Goal: Transaction & Acquisition: Book appointment/travel/reservation

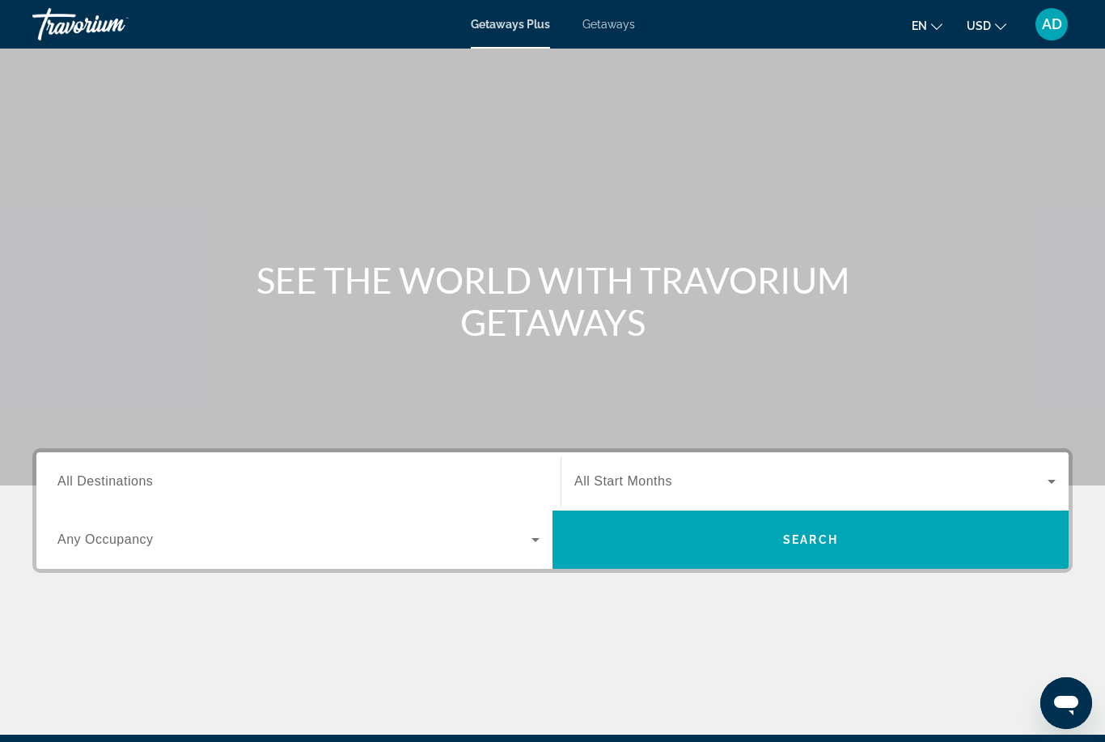
click at [183, 522] on div "Search widget" at bounding box center [298, 539] width 482 height 45
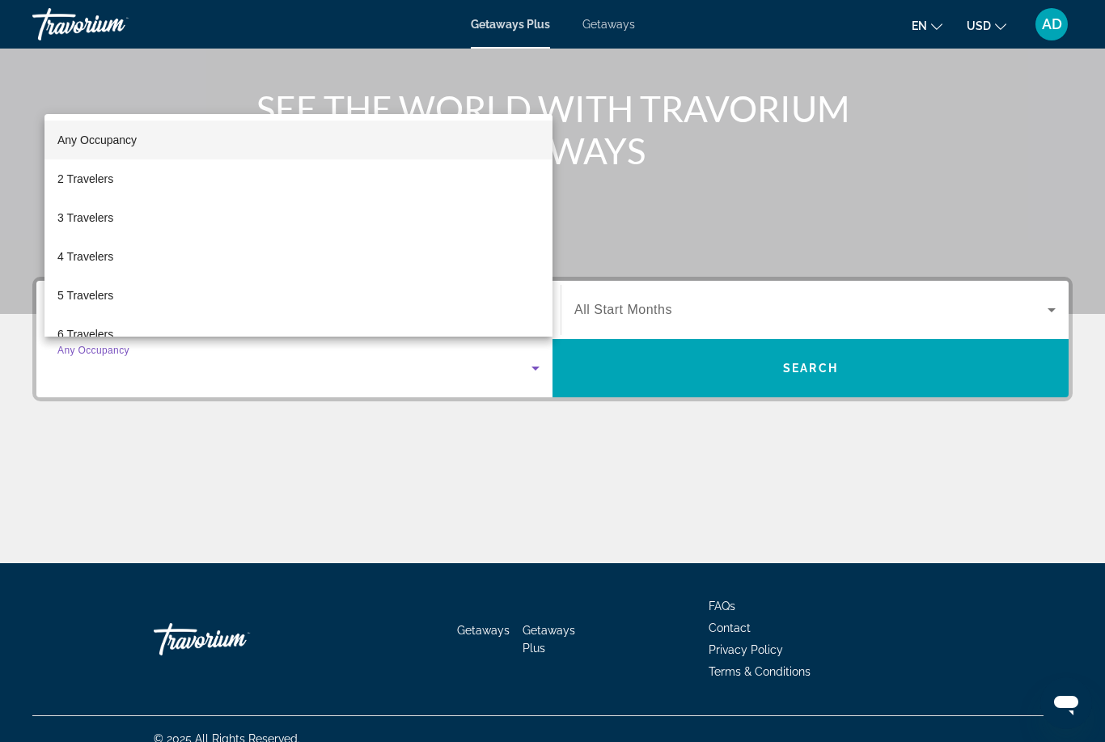
scroll to position [191, 0]
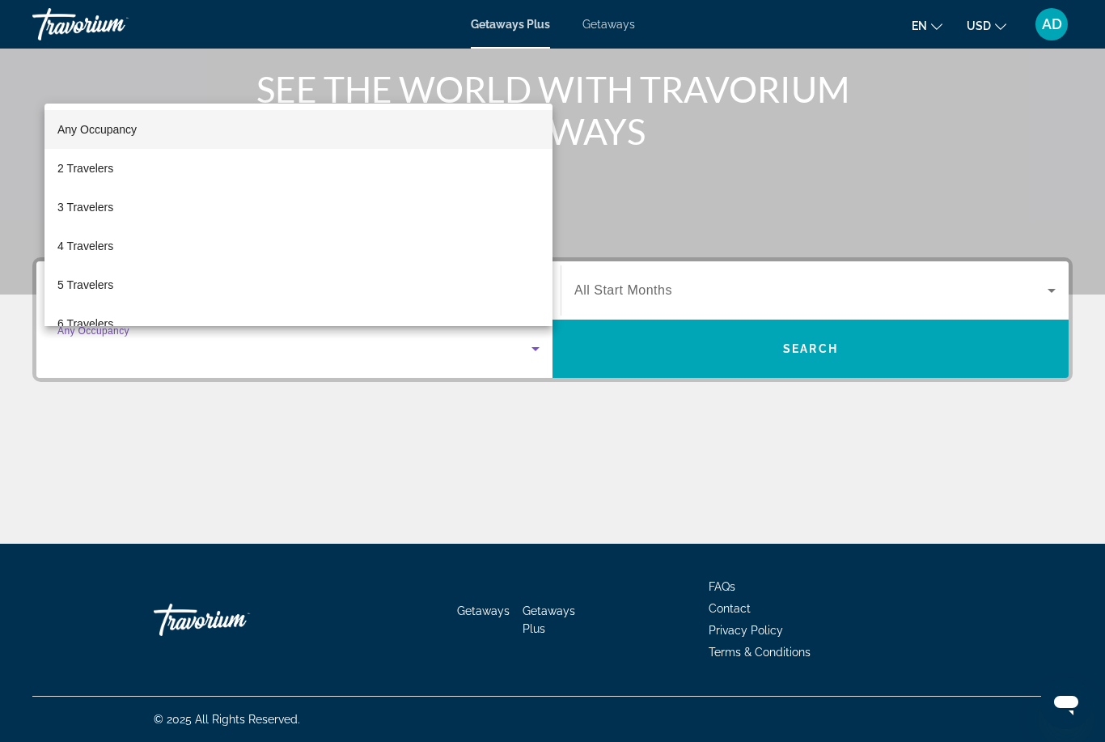
click at [172, 432] on div at bounding box center [552, 371] width 1105 height 742
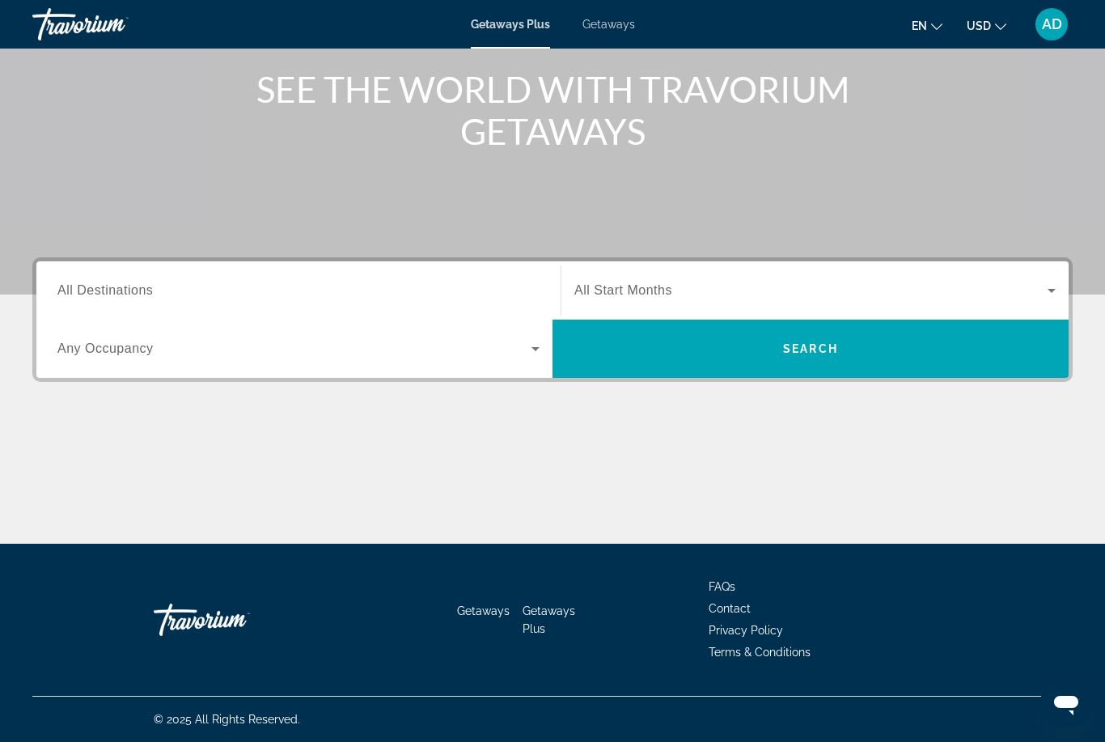
click at [153, 301] on div "Search widget" at bounding box center [298, 291] width 482 height 46
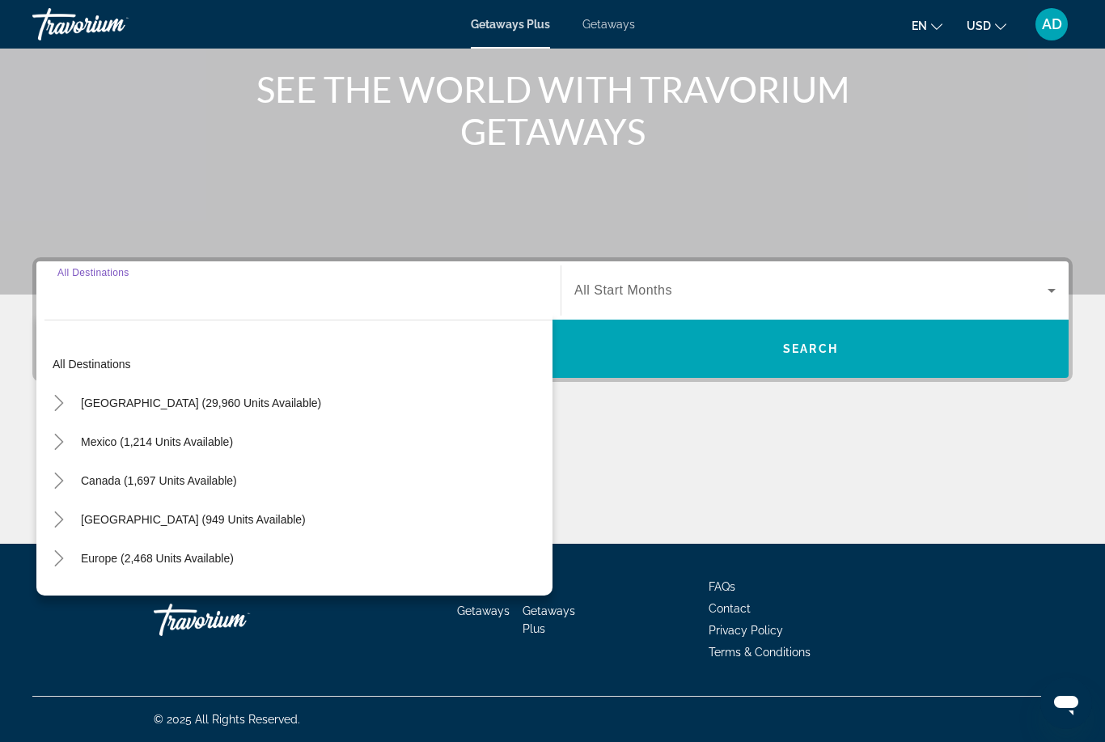
click at [138, 559] on span "Europe (2,468 units available)" at bounding box center [157, 558] width 153 height 13
type input "**********"
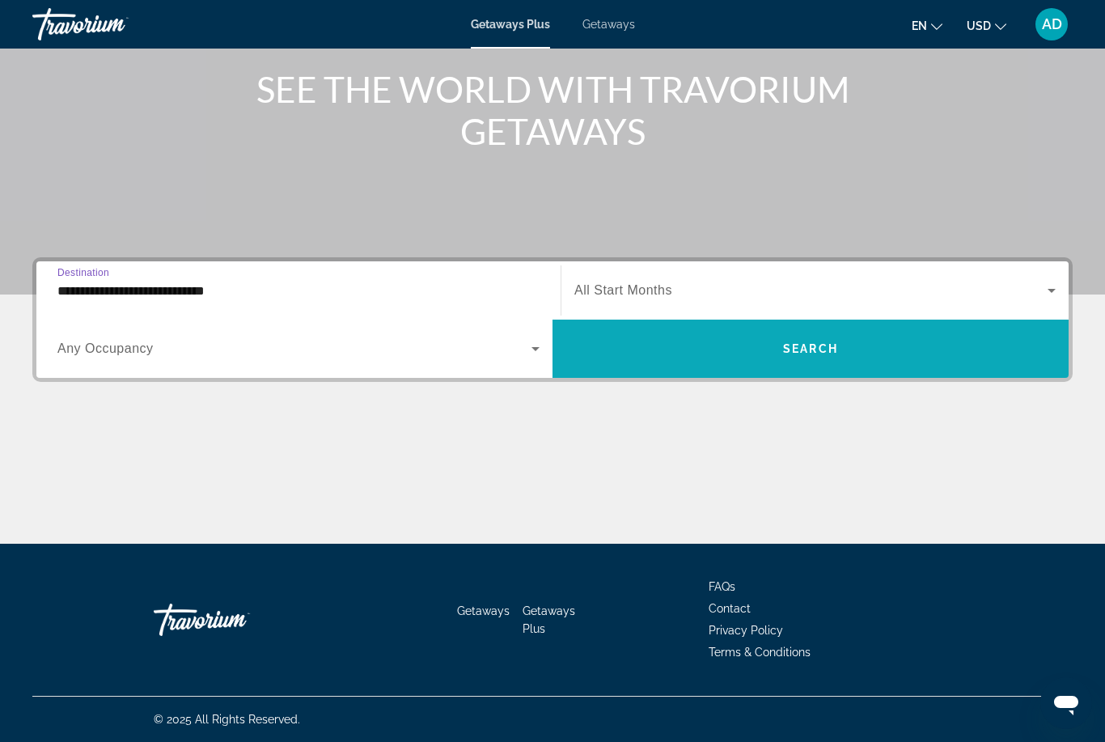
click at [664, 327] on span "Search widget" at bounding box center [811, 349] width 516 height 58
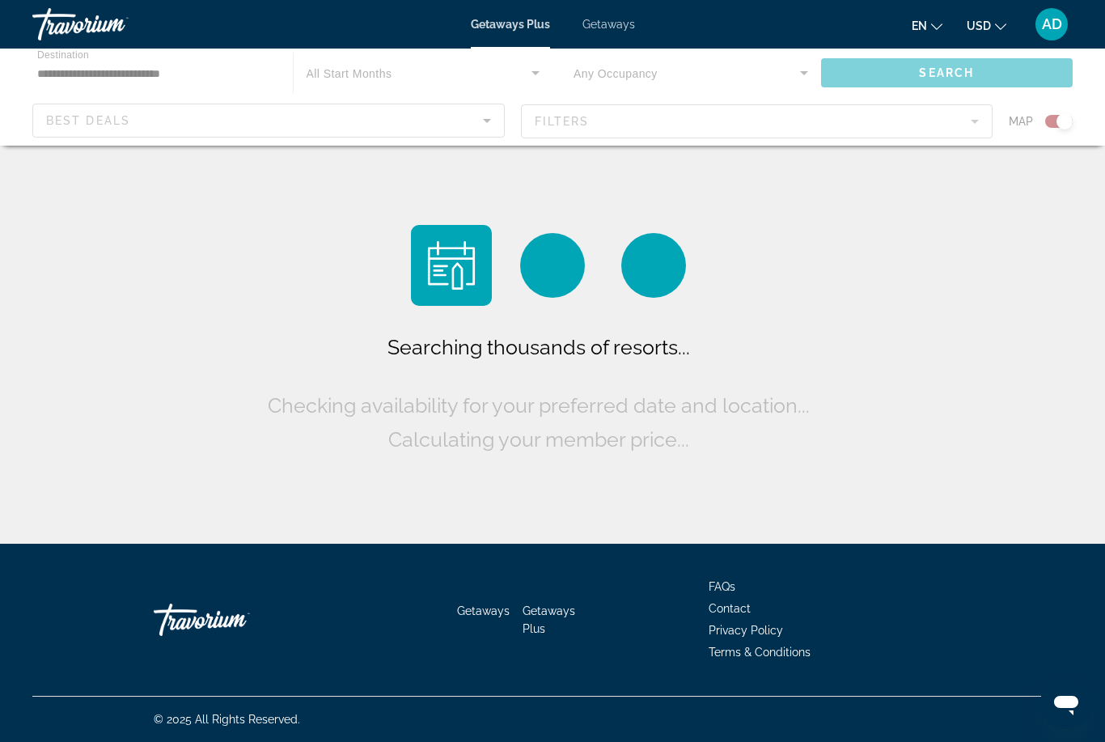
scroll to position [52, 0]
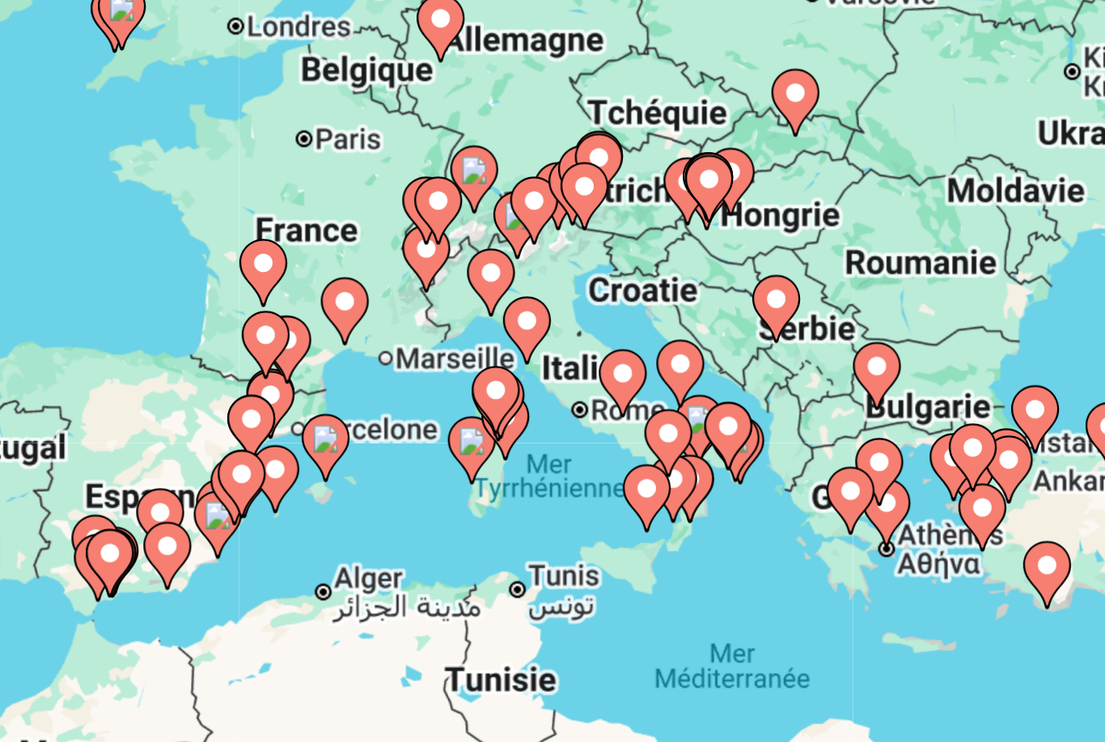
click at [608, 361] on icon "Main content" at bounding box center [615, 371] width 15 height 21
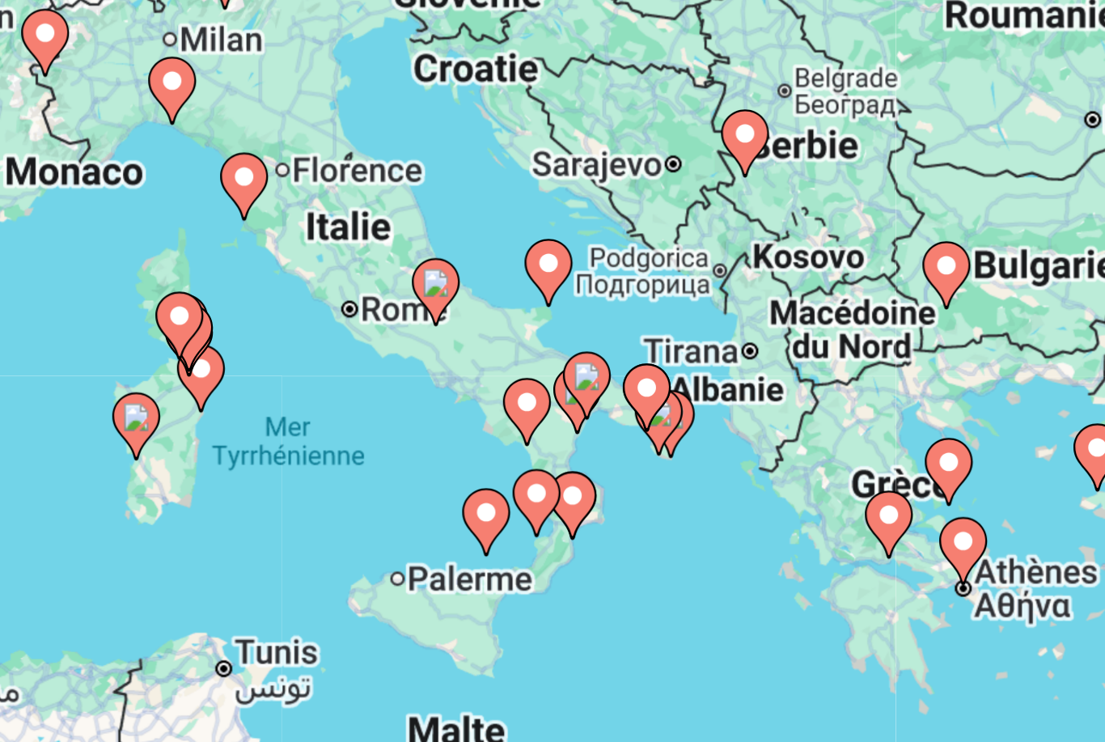
click at [483, 297] on image "Main content" at bounding box center [488, 302] width 10 height 10
type input "**********"
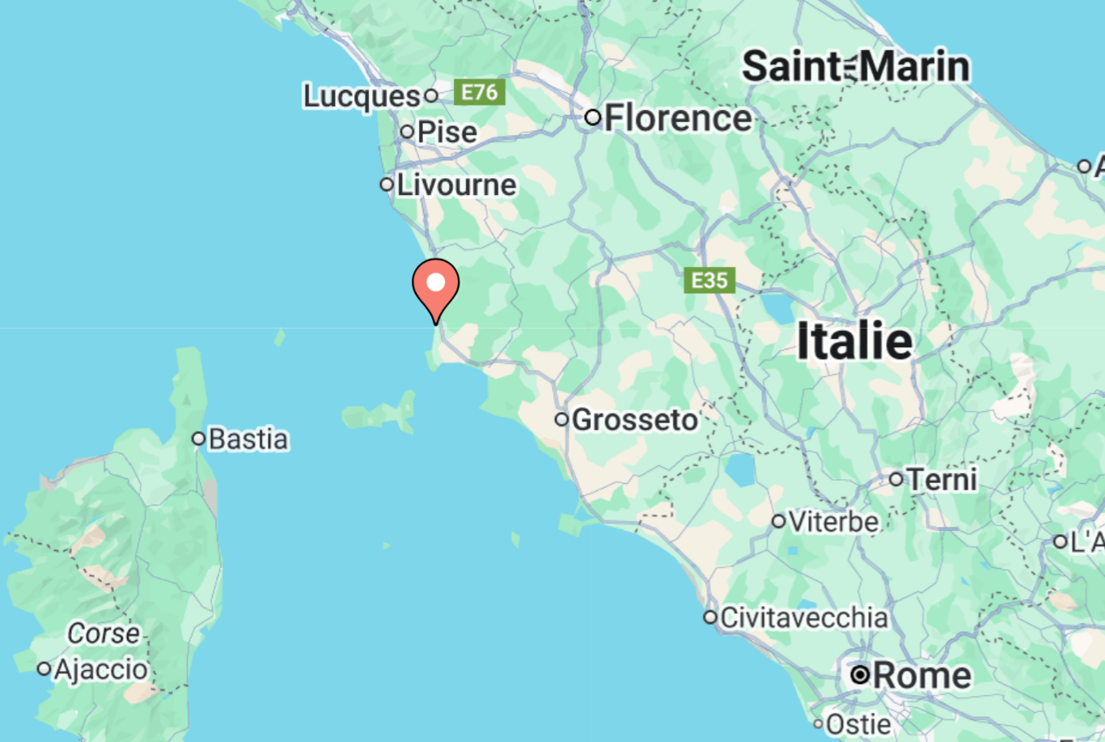
click at [545, 330] on icon "Main content" at bounding box center [552, 340] width 15 height 21
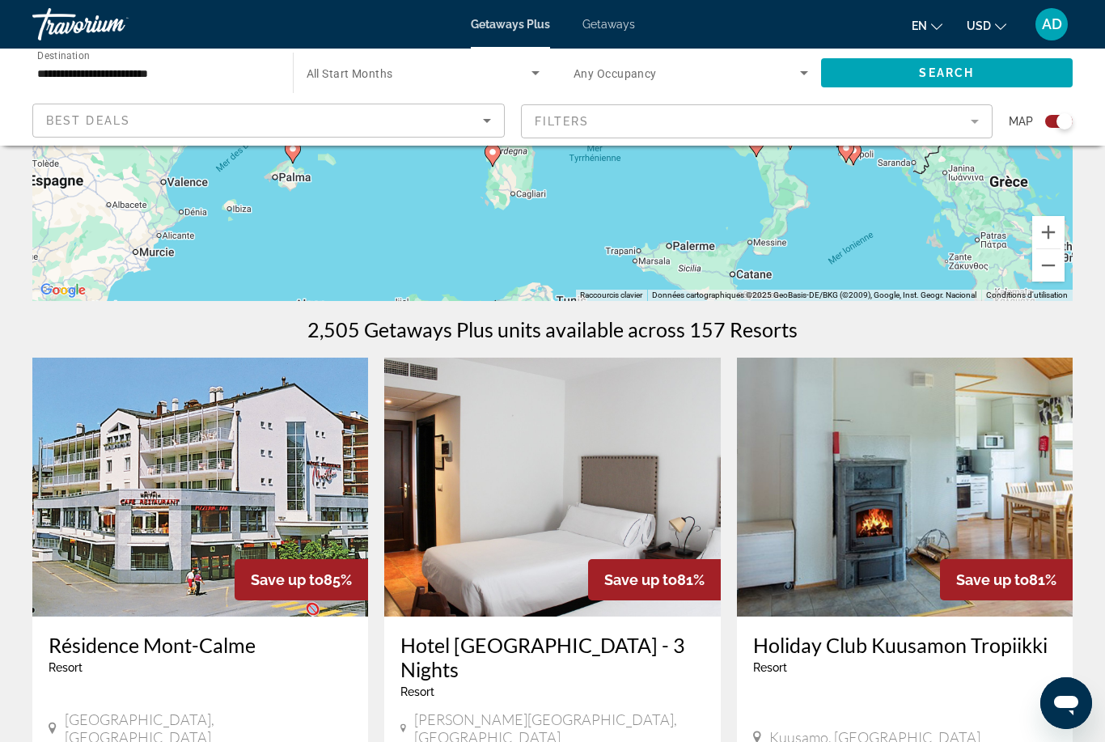
scroll to position [0, 0]
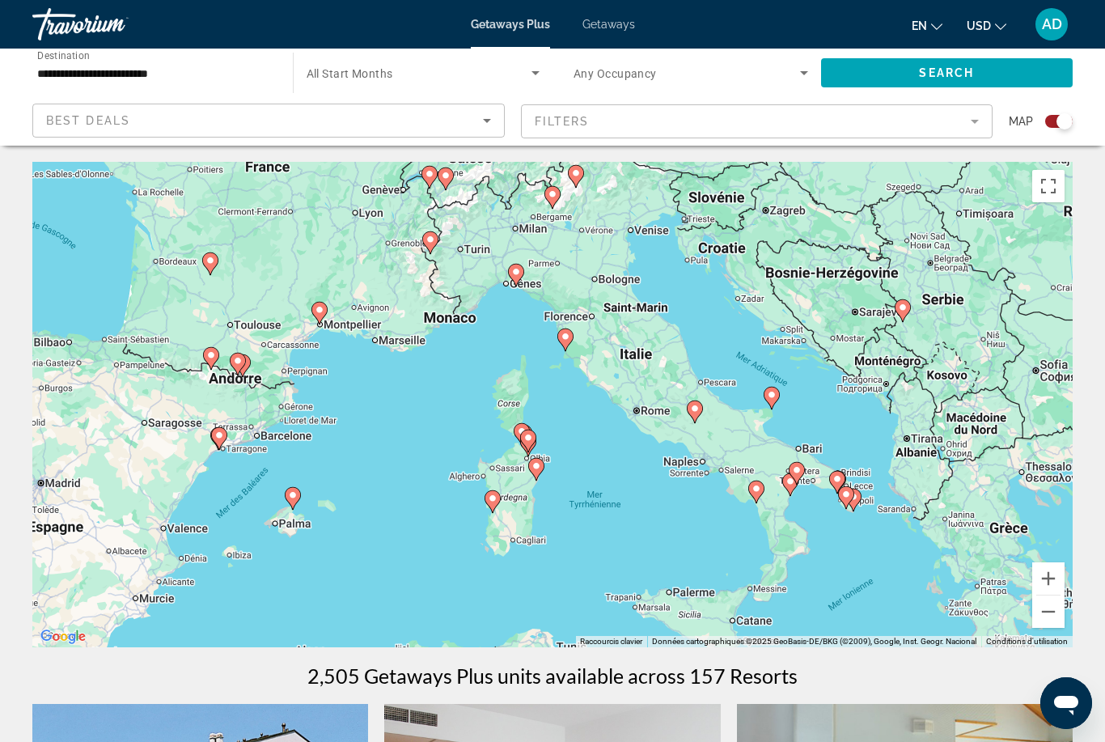
click at [690, 413] on icon "Main content" at bounding box center [695, 411] width 15 height 21
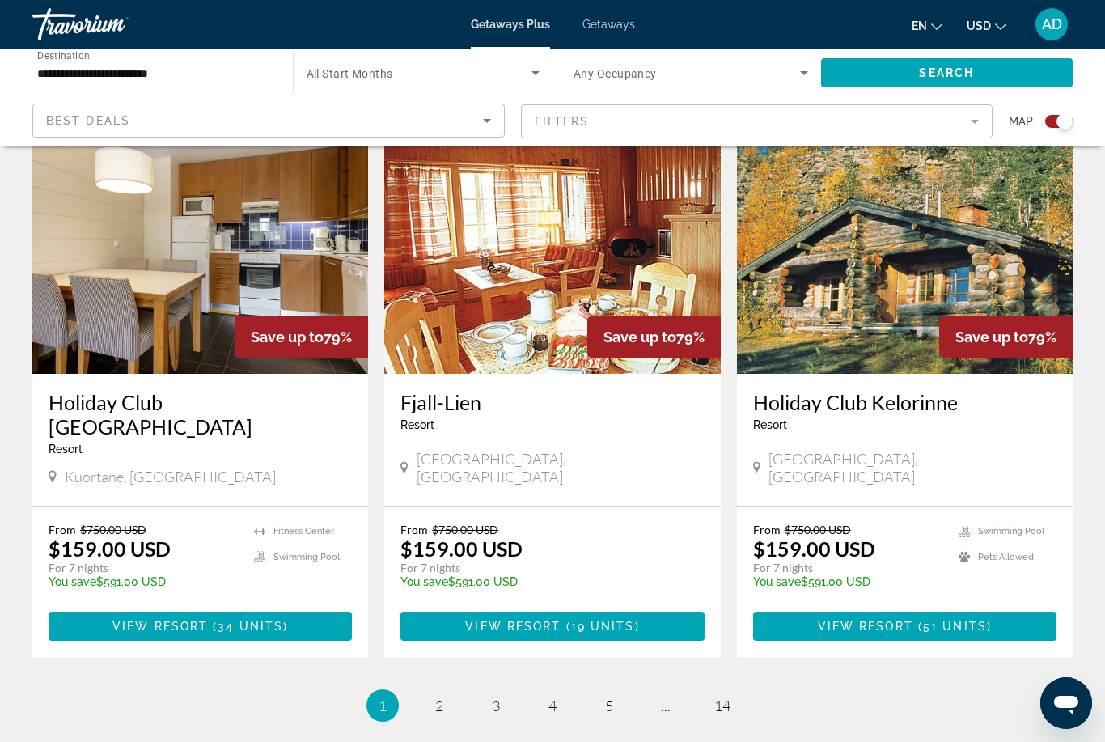
scroll to position [2348, 0]
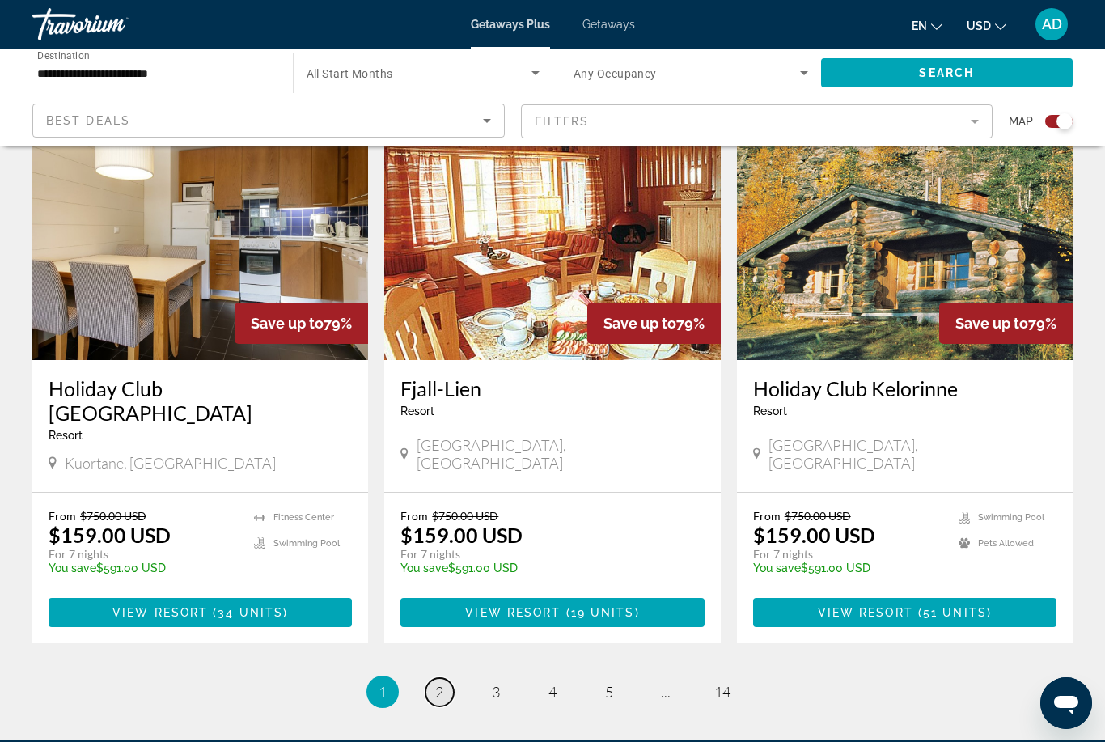
click at [438, 683] on span "2" at bounding box center [439, 692] width 8 height 18
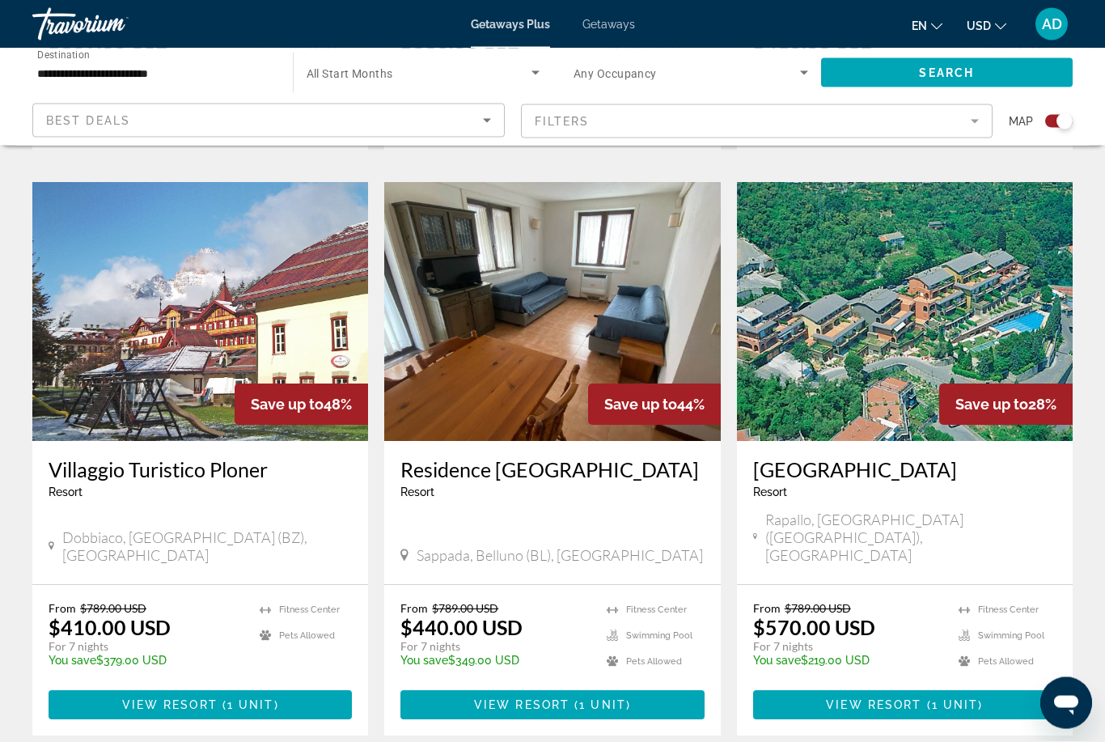
scroll to position [2355, 0]
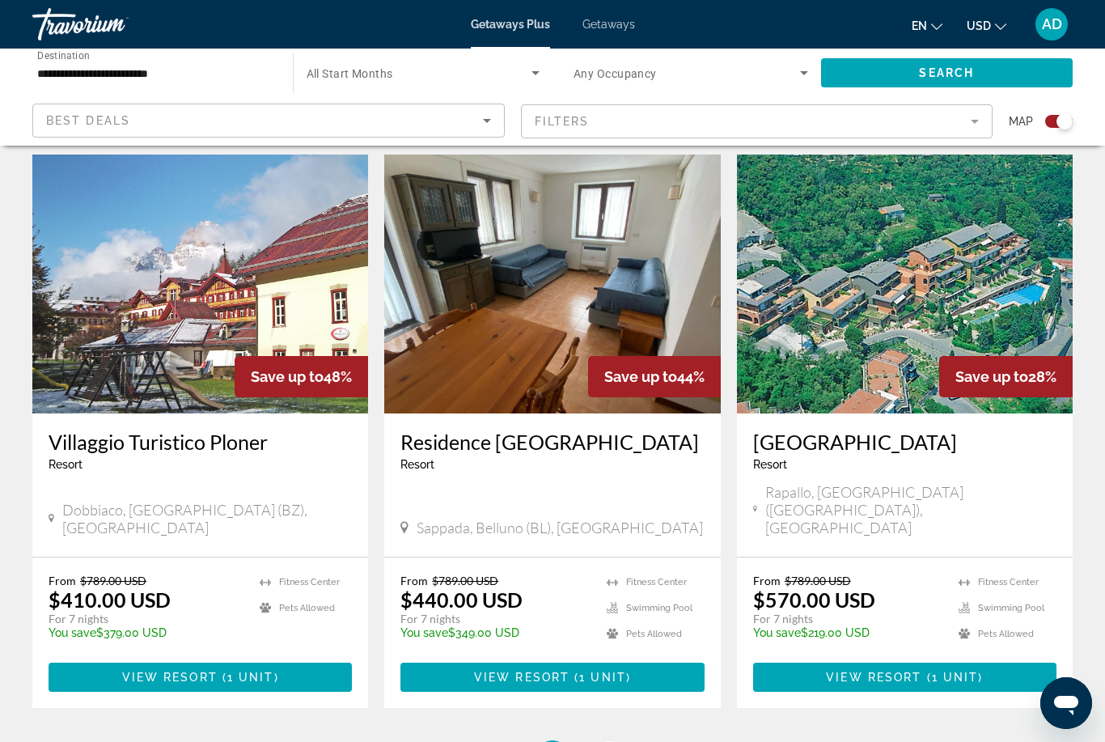
click at [605, 741] on span "3" at bounding box center [609, 756] width 8 height 18
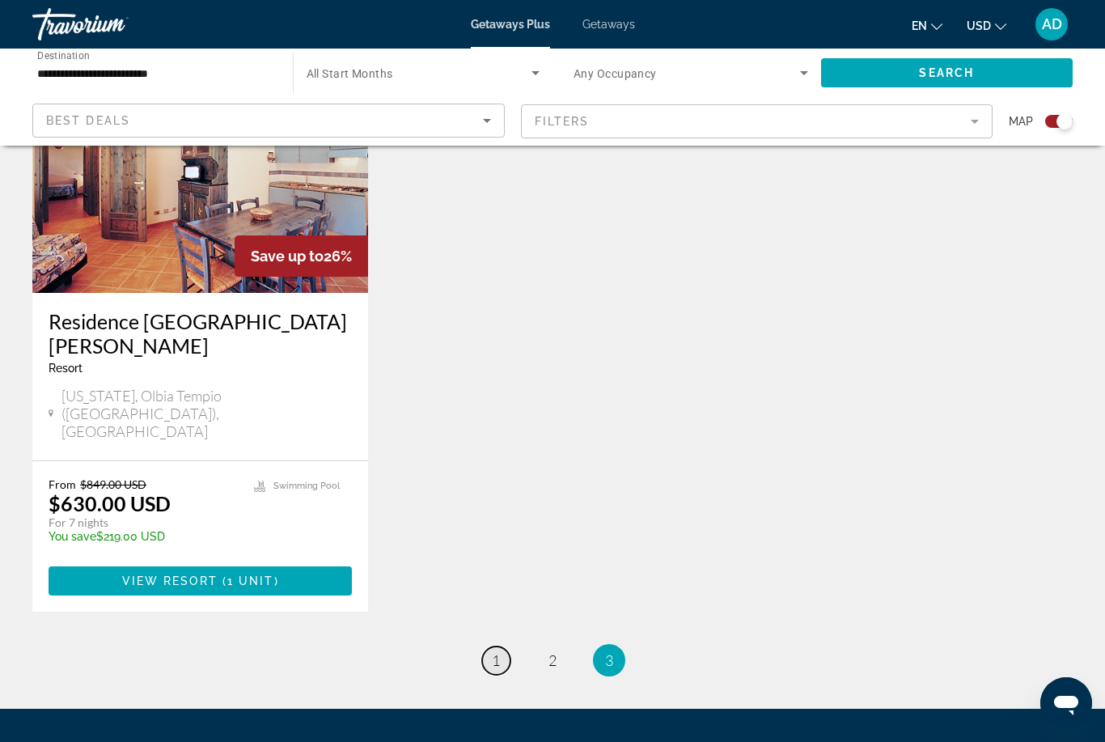
click at [503, 646] on link "page 1" at bounding box center [496, 660] width 28 height 28
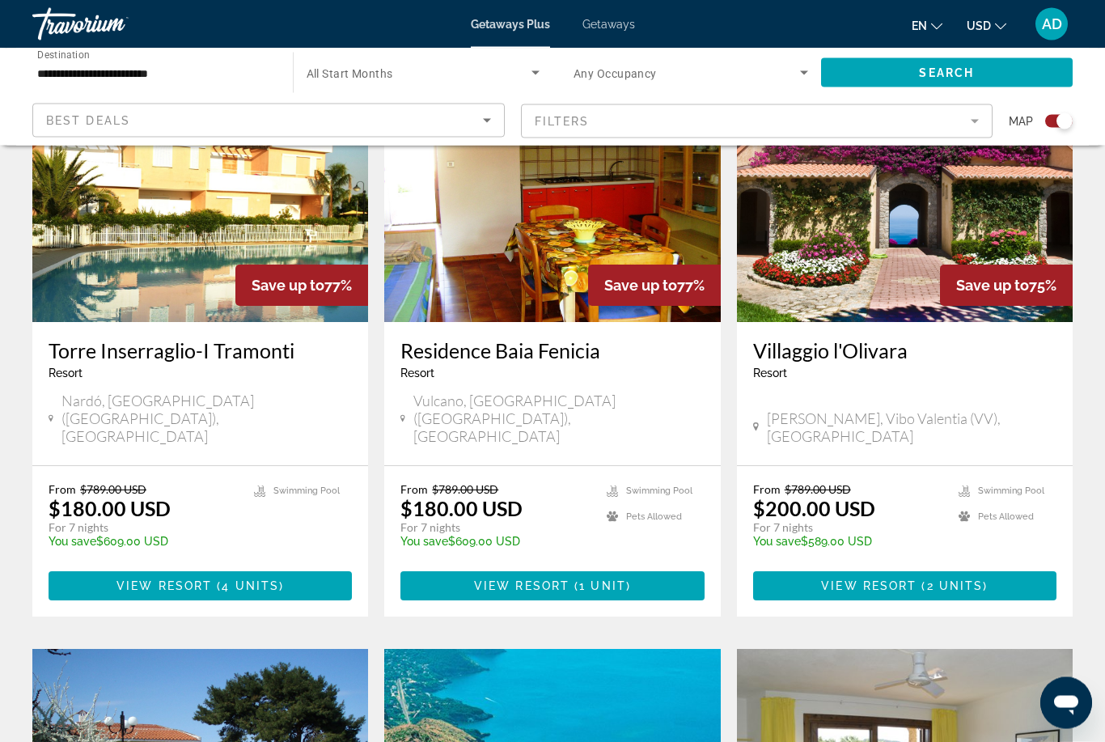
scroll to position [641, 0]
click at [923, 288] on img "Main content" at bounding box center [905, 192] width 336 height 259
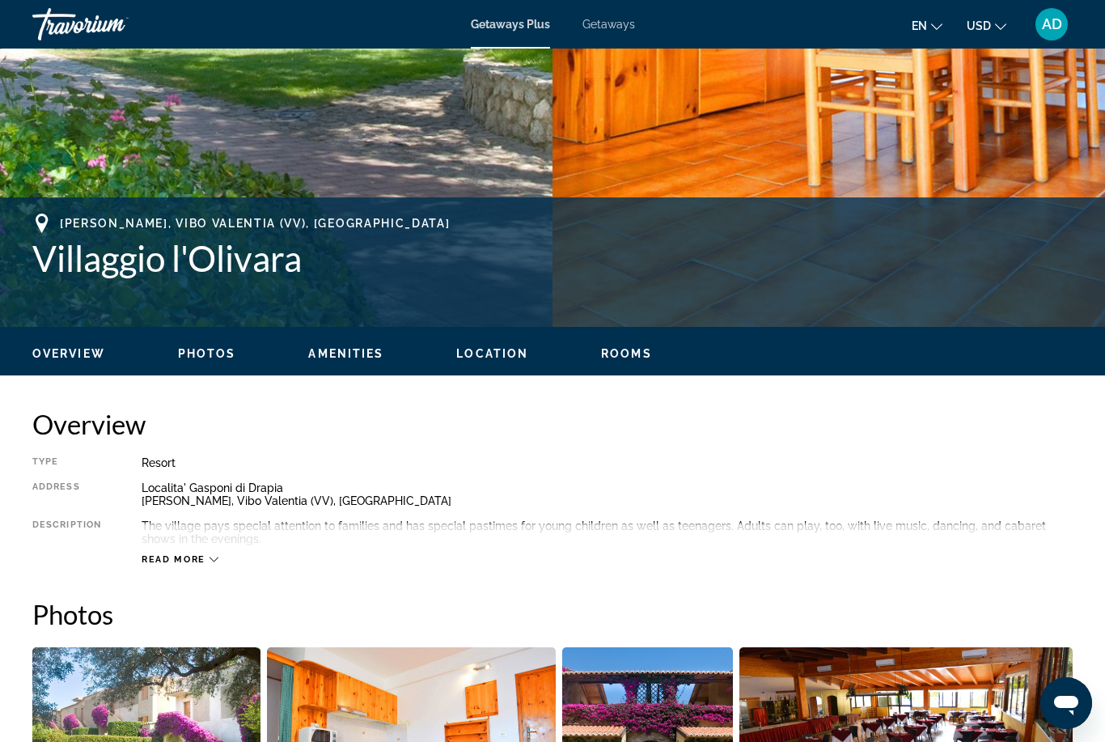
scroll to position [465, 0]
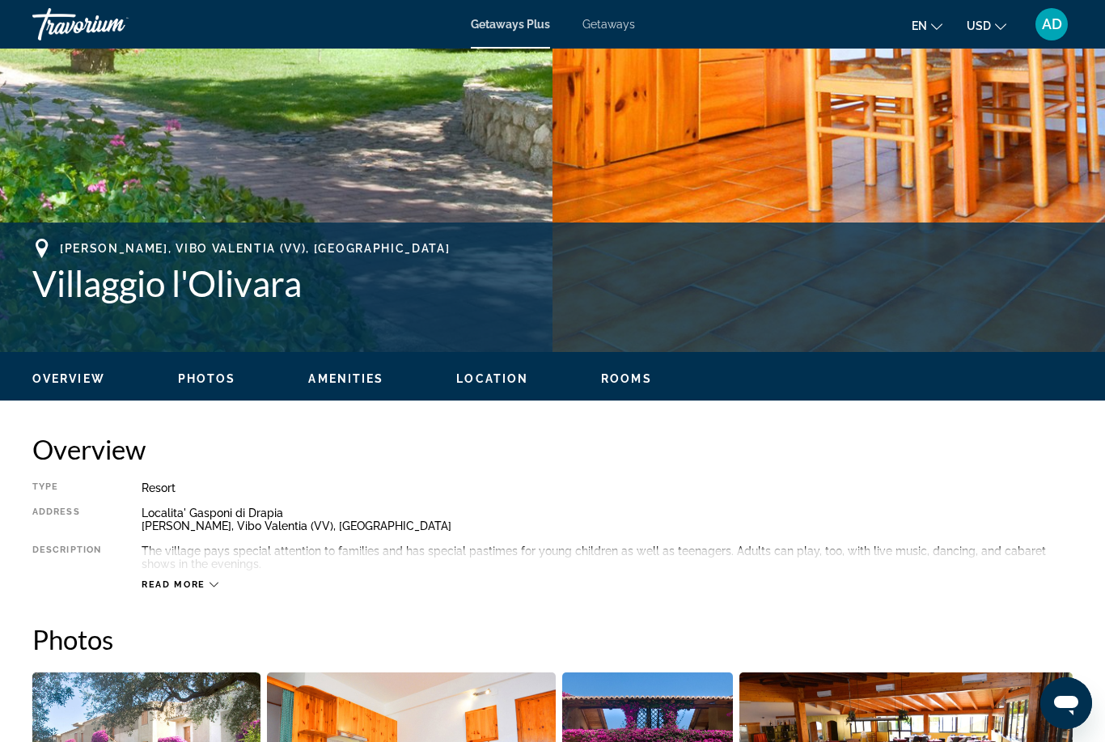
click at [185, 582] on span "Read more" at bounding box center [174, 584] width 64 height 11
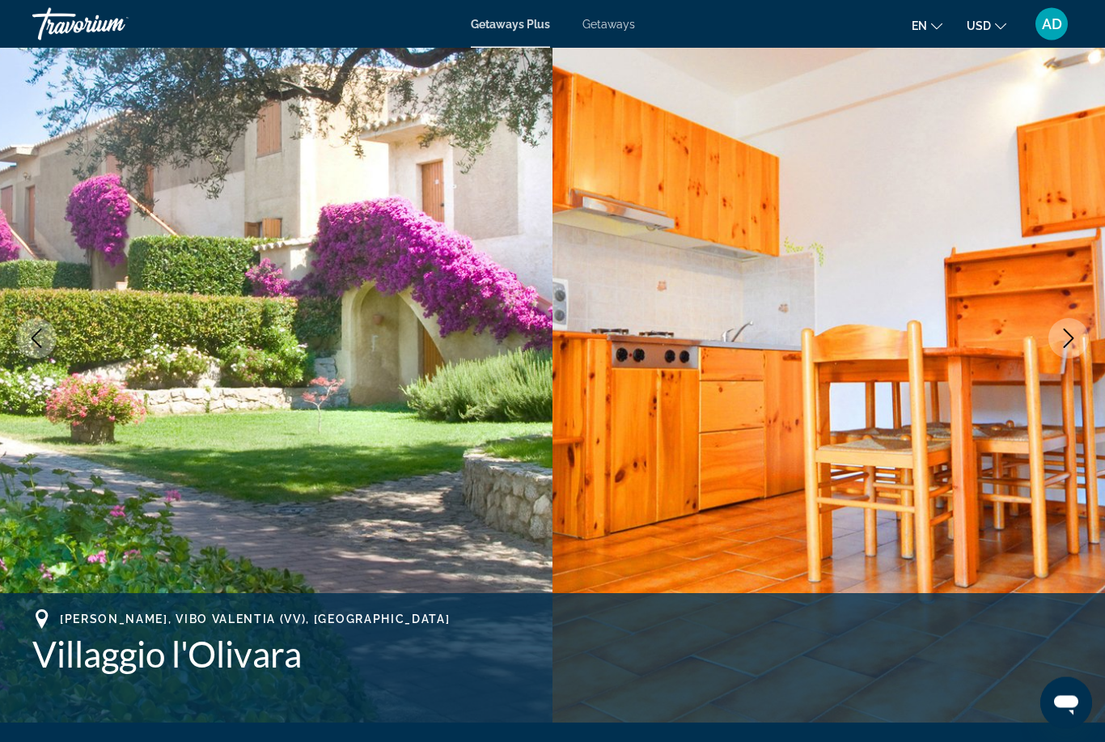
scroll to position [0, 0]
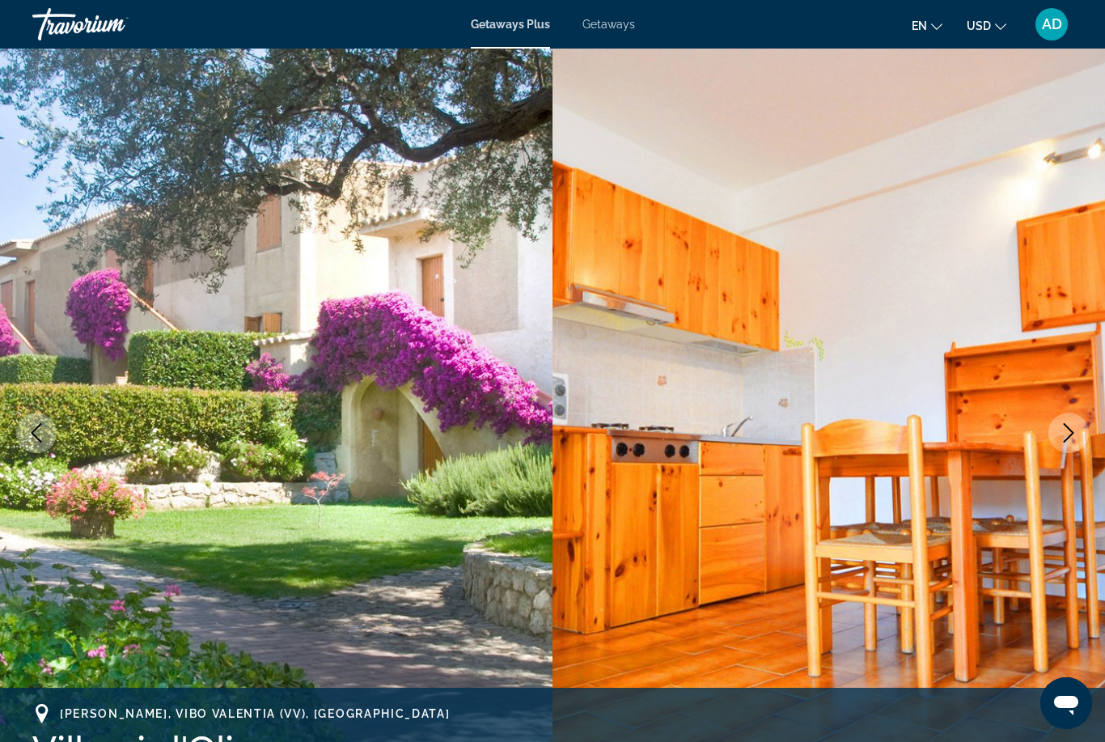
drag, startPoint x: 575, startPoint y: 741, endPoint x: 610, endPoint y: 574, distance: 171.0
click at [609, 602] on div "prev next [PERSON_NAME], Vibo Valentia (VV), [GEOGRAPHIC_DATA] Villaggio l'Oliv…" at bounding box center [552, 433] width 1105 height 769
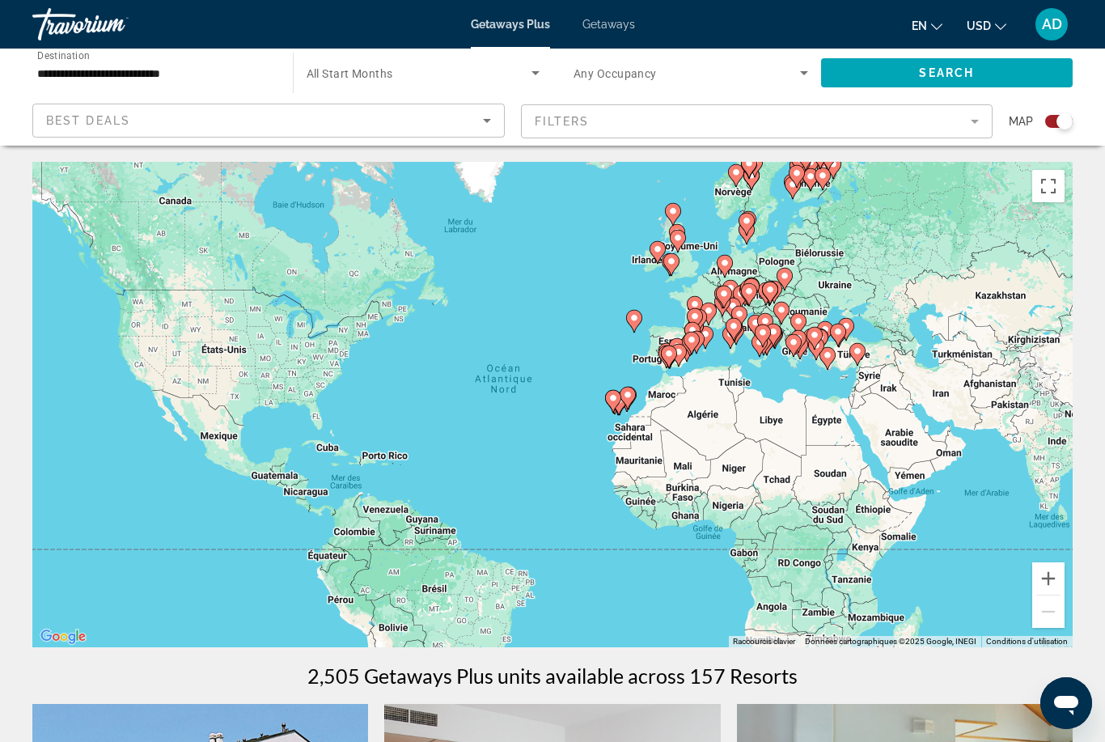
click at [390, 74] on span "All Start Months" at bounding box center [350, 73] width 87 height 13
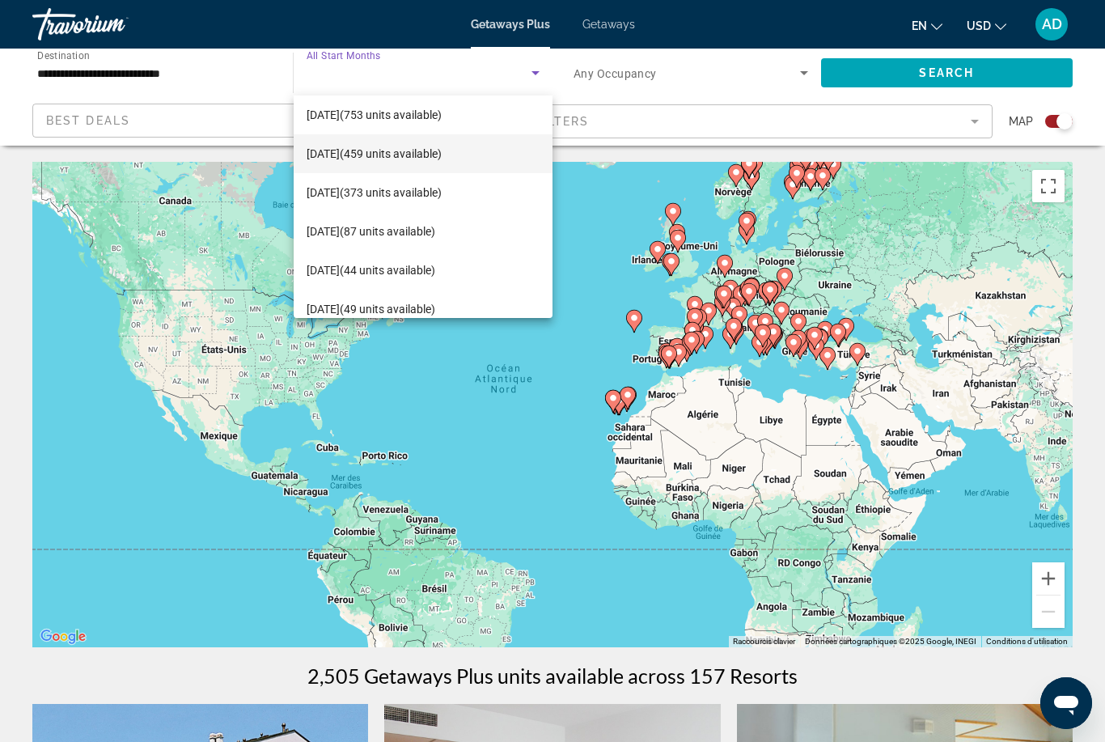
scroll to position [125, 0]
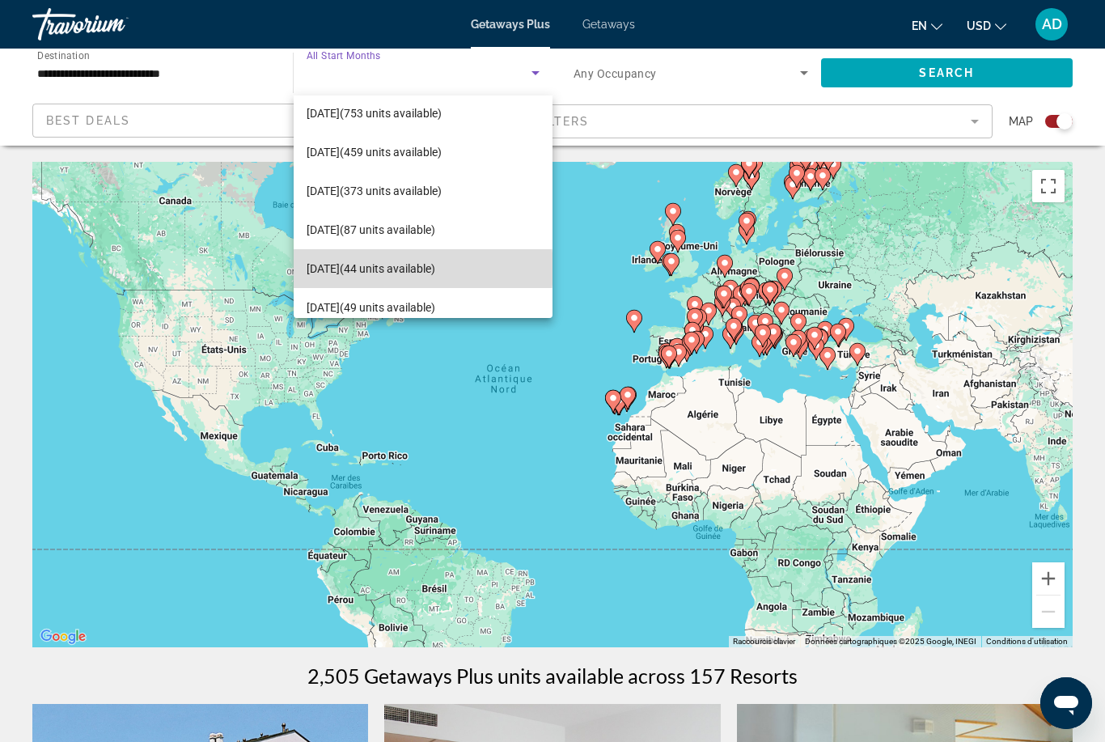
click at [395, 269] on span "[DATE] (44 units available)" at bounding box center [371, 268] width 129 height 19
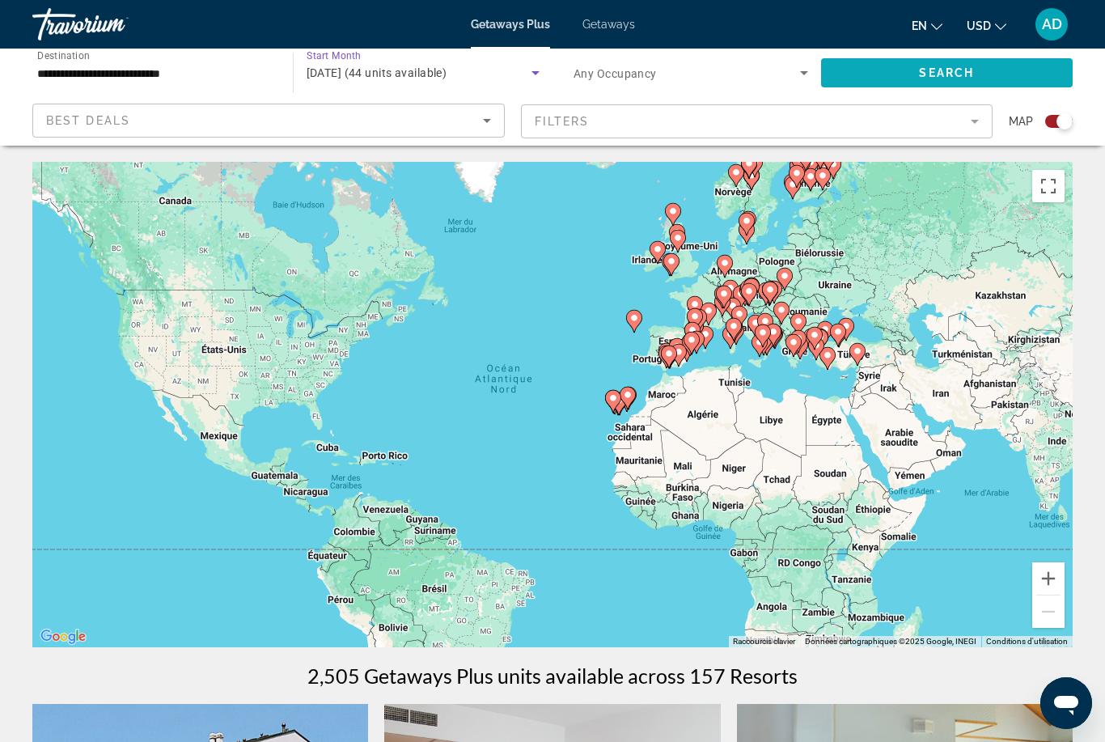
click at [925, 74] on span "Search" at bounding box center [946, 72] width 55 height 13
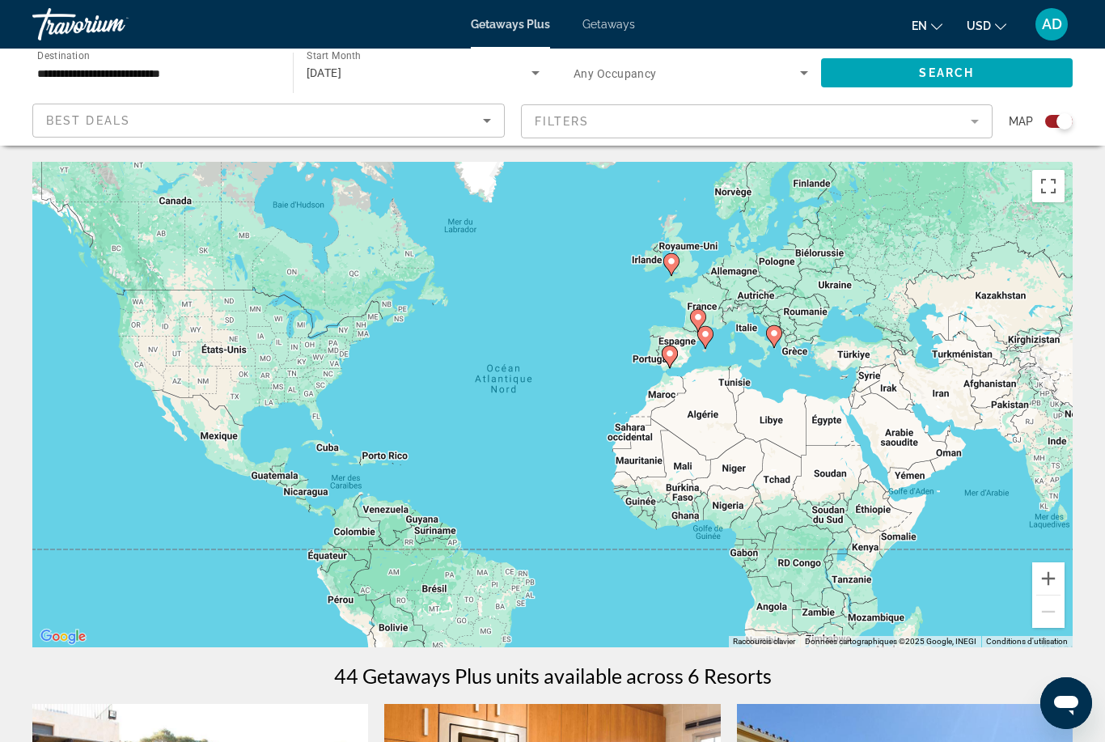
click at [775, 336] on image "Main content" at bounding box center [774, 333] width 10 height 10
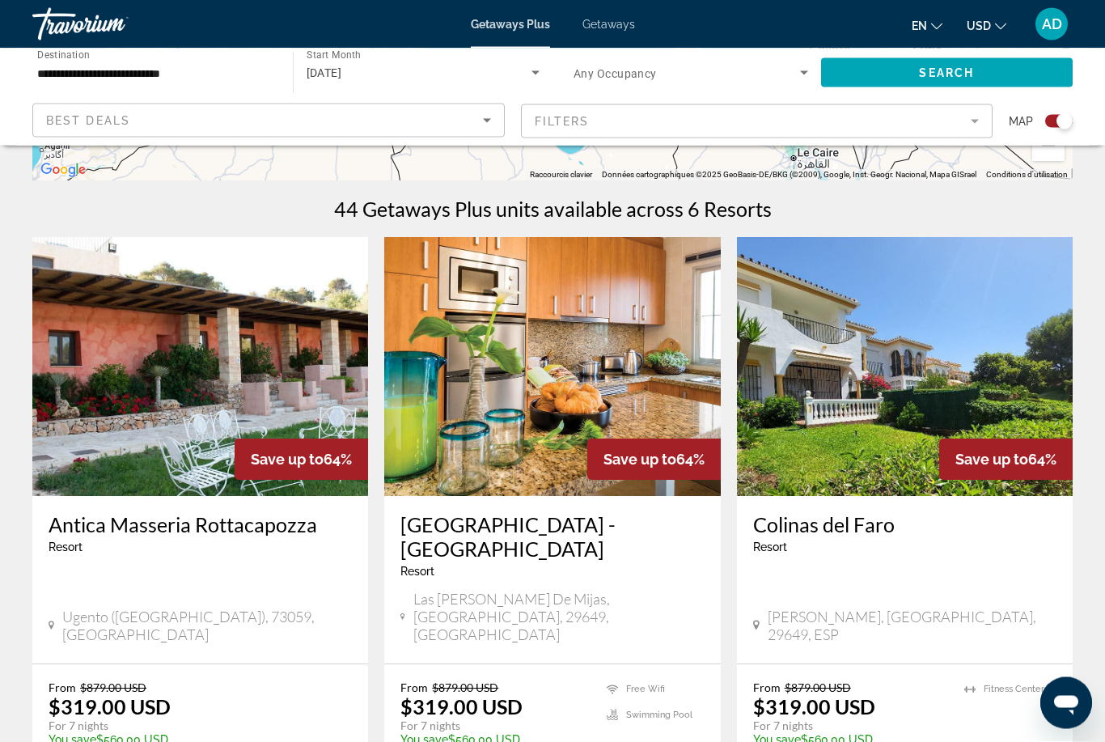
click at [201, 374] on img "Main content" at bounding box center [200, 367] width 336 height 259
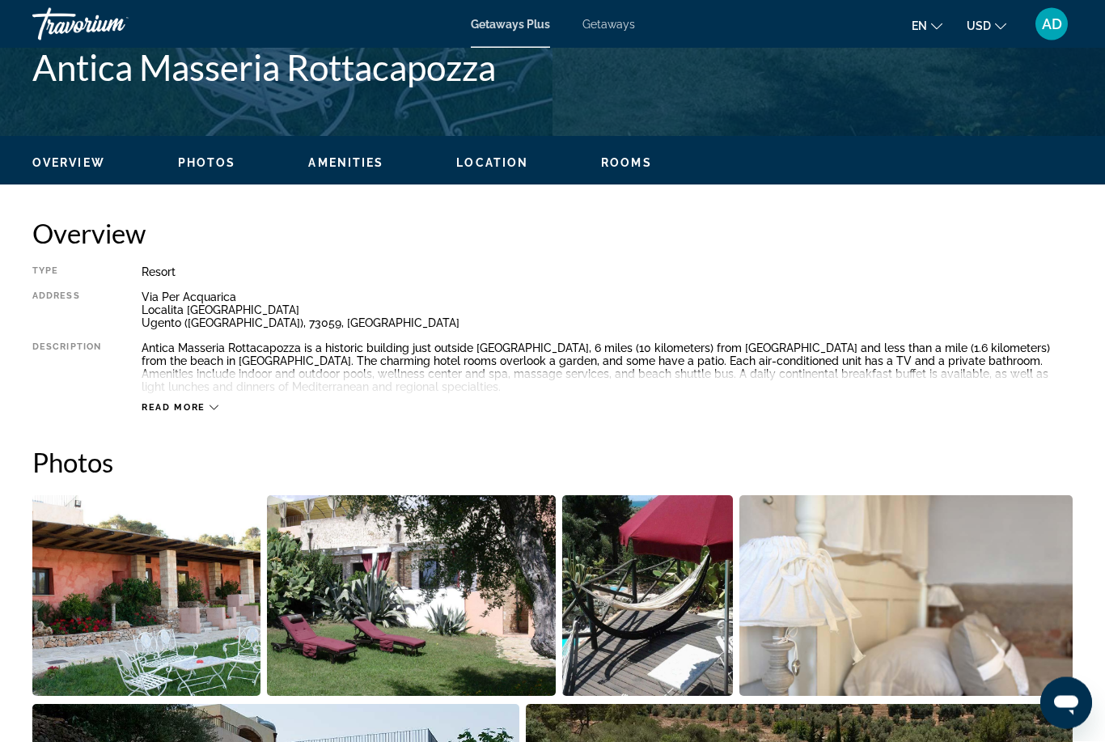
scroll to position [708, 0]
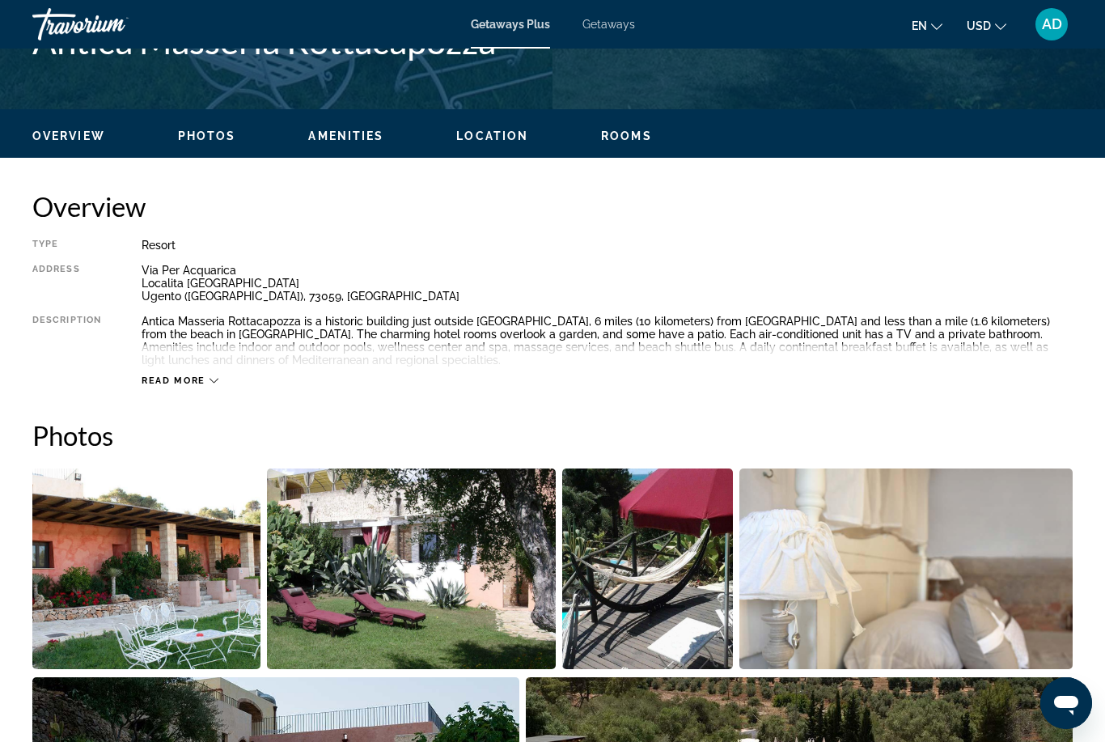
click at [180, 382] on span "Read more" at bounding box center [174, 380] width 64 height 11
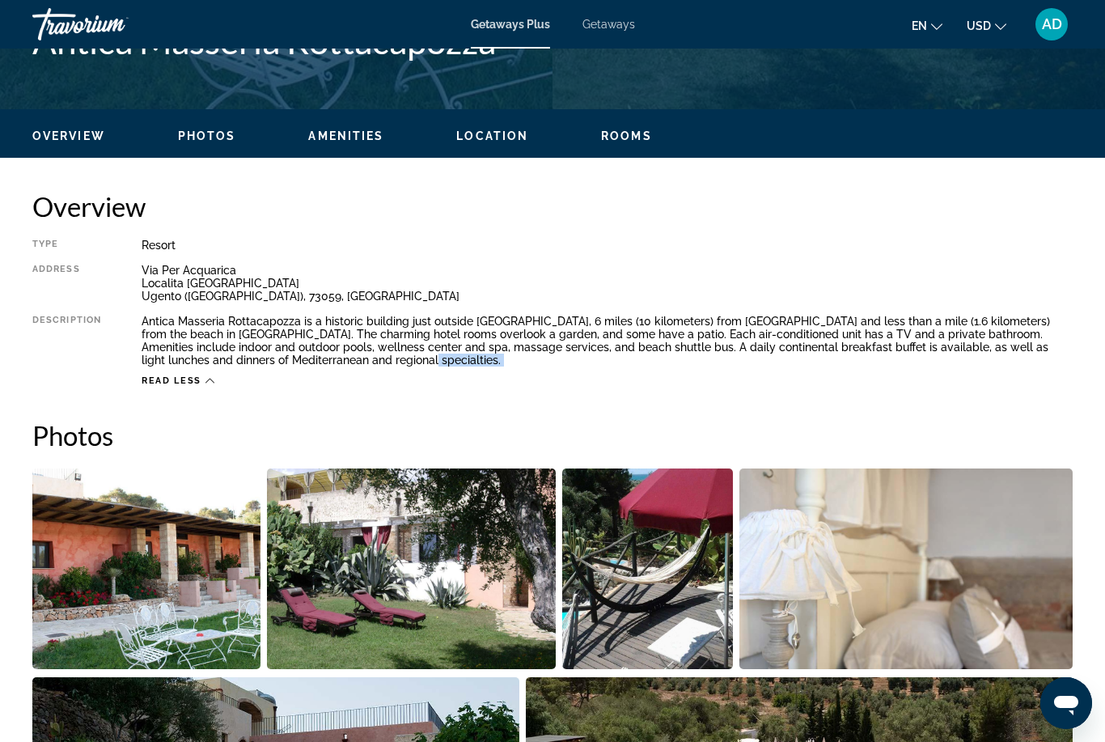
drag, startPoint x: 396, startPoint y: 373, endPoint x: 319, endPoint y: 354, distance: 79.3
click at [319, 354] on div "Type Resort All-Inclusive No All-Inclusive Address [GEOGRAPHIC_DATA] Localita […" at bounding box center [552, 313] width 1040 height 148
click at [319, 354] on div "Antica Masseria Rottacapozza is a historic building just outside [GEOGRAPHIC_DA…" at bounding box center [607, 341] width 931 height 52
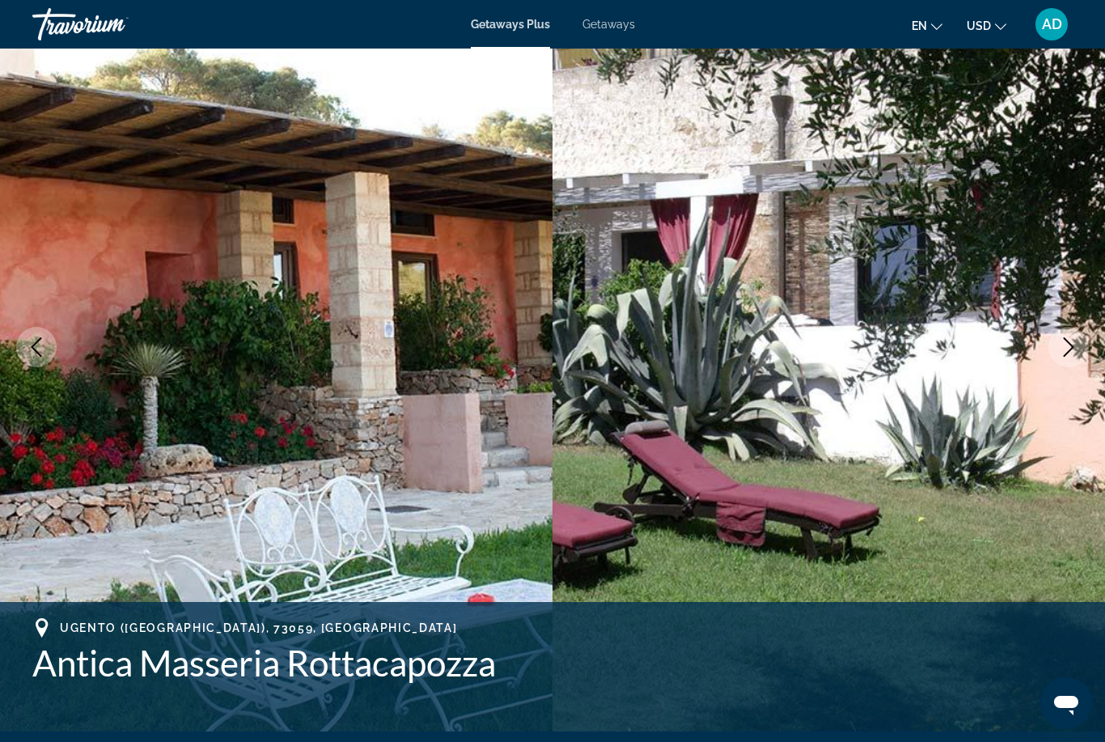
scroll to position [100, 0]
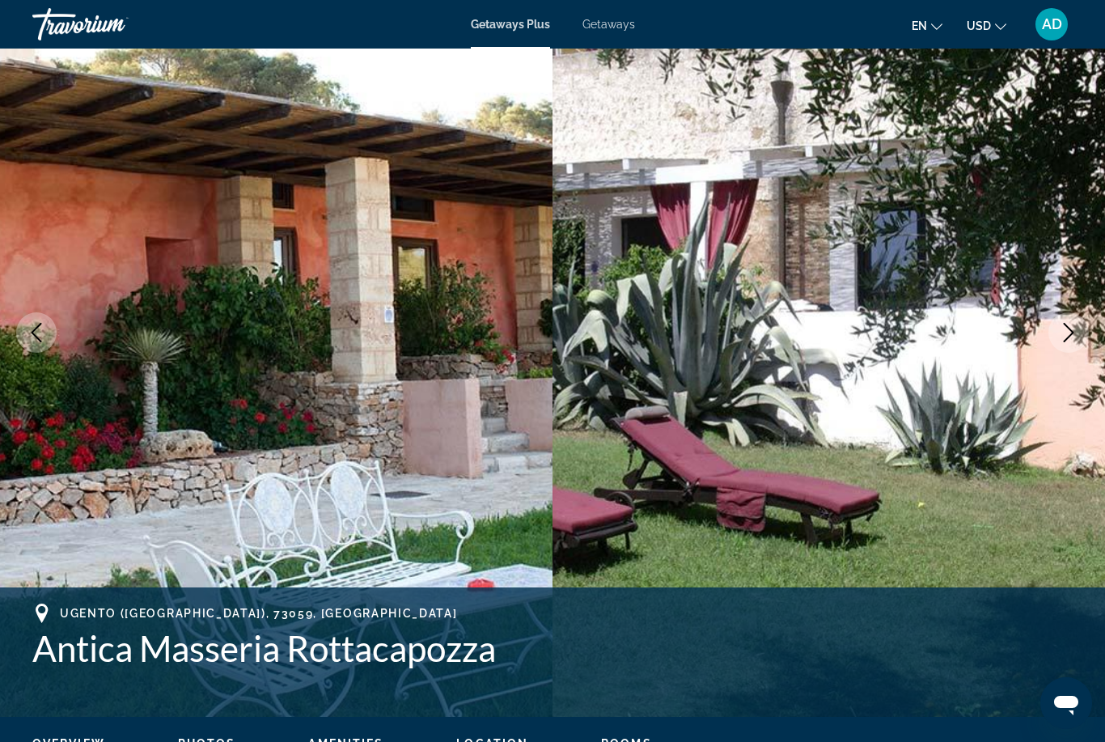
drag, startPoint x: 468, startPoint y: 740, endPoint x: -1, endPoint y: -96, distance: 959.1
click at [468, 730] on div "Overview Photos Amenities Location Rooms Search" at bounding box center [552, 742] width 1105 height 50
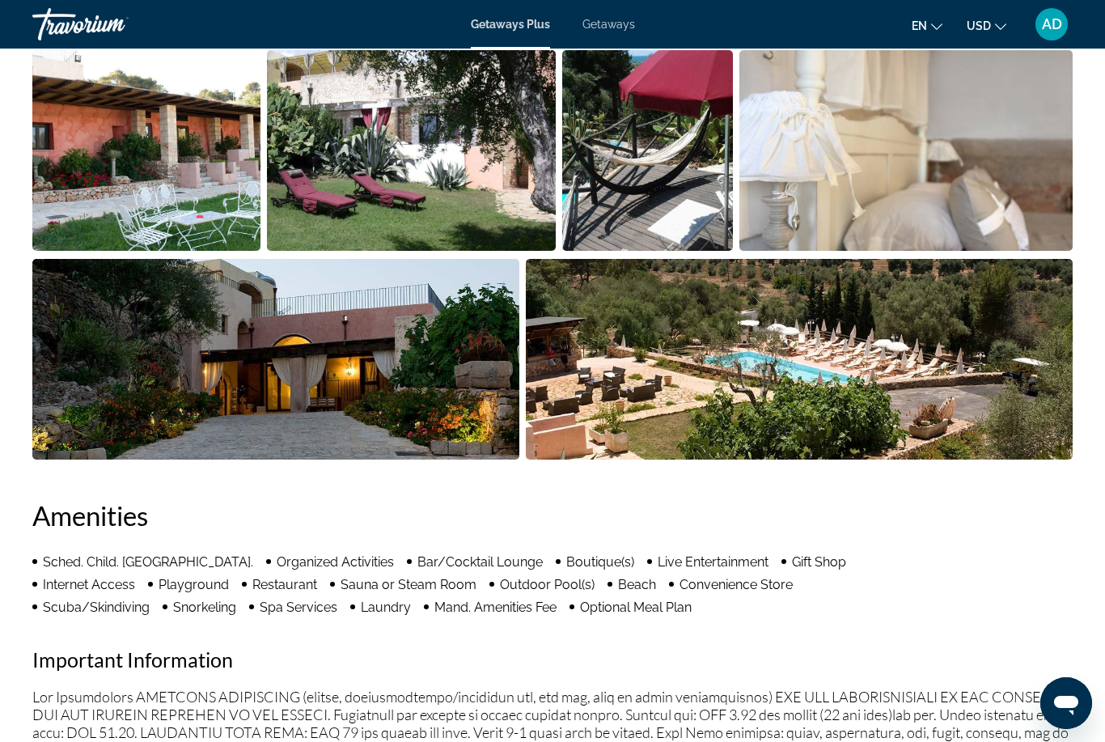
scroll to position [587, 0]
